Goal: Transaction & Acquisition: Purchase product/service

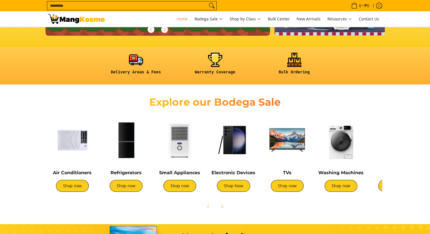
scroll to position [141, 0]
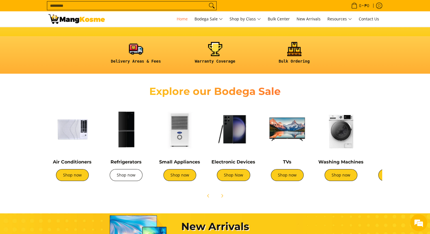
click at [130, 172] on link "Shop now" at bounding box center [126, 175] width 33 height 12
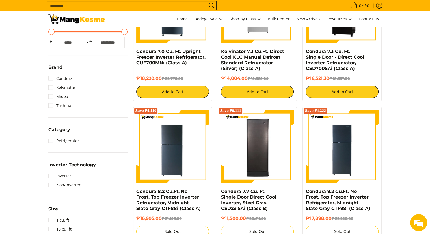
scroll to position [170, 0]
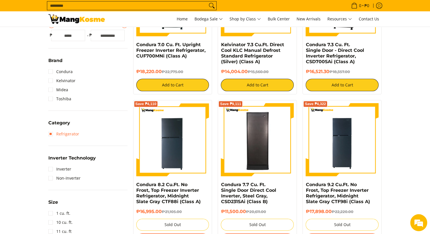
click at [63, 132] on link "Refrigerator" at bounding box center [63, 133] width 31 height 9
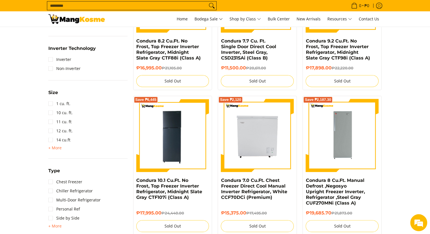
scroll to position [278, 0]
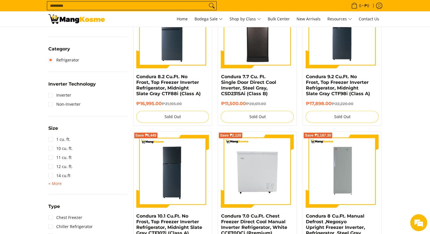
click at [57, 183] on span "+ More" at bounding box center [54, 183] width 13 height 5
click at [66, 219] on link "3 cu. ft." at bounding box center [59, 220] width 22 height 9
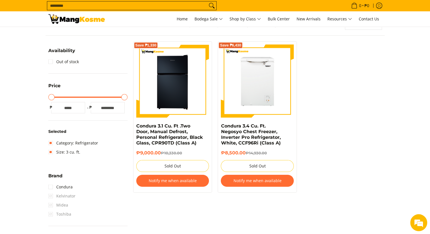
scroll to position [80, 0]
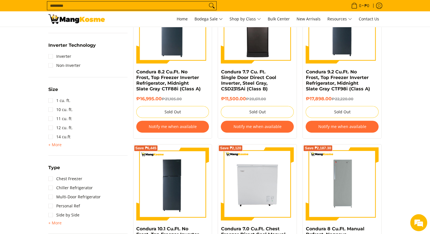
scroll to position [283, 0]
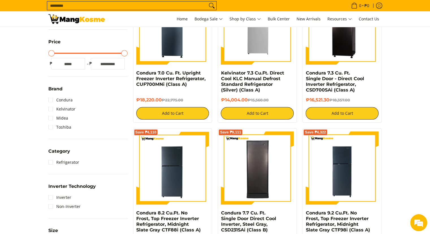
scroll to position [226, 0]
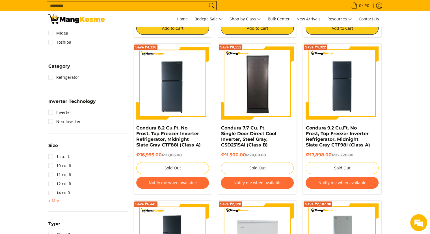
click at [56, 198] on span "+ More" at bounding box center [54, 200] width 13 height 5
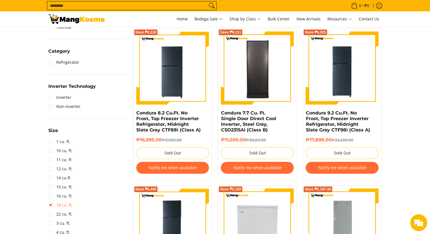
scroll to position [255, 0]
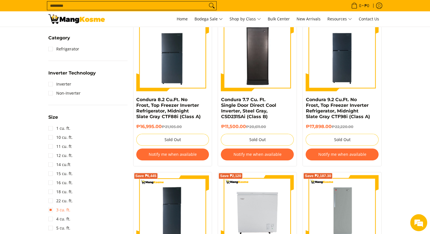
click at [62, 211] on link "3 cu. ft." at bounding box center [59, 209] width 22 height 9
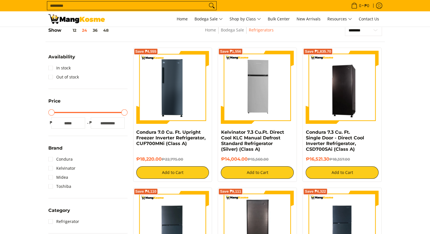
scroll to position [113, 0]
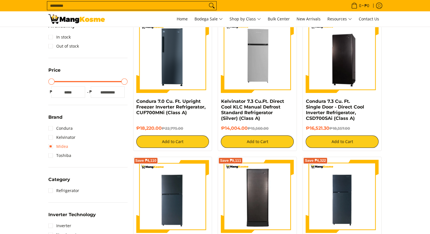
click at [61, 147] on link "Midea" at bounding box center [58, 146] width 20 height 9
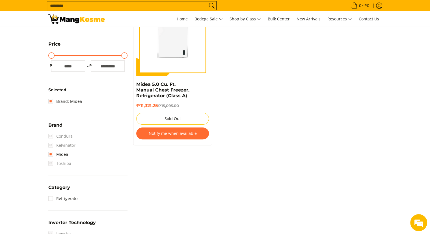
scroll to position [136, 0]
